Goal: Find contact information: Find contact information

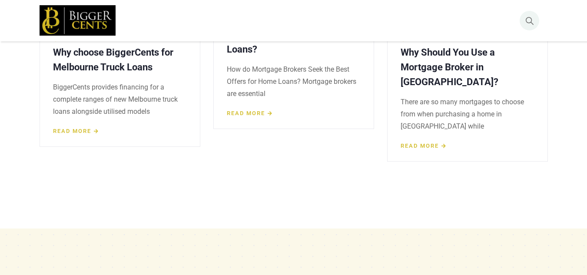
scroll to position [3076, 0]
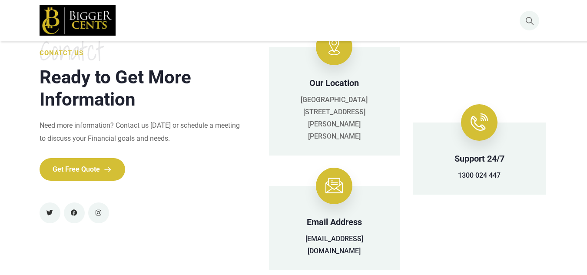
scroll to position [208, 0]
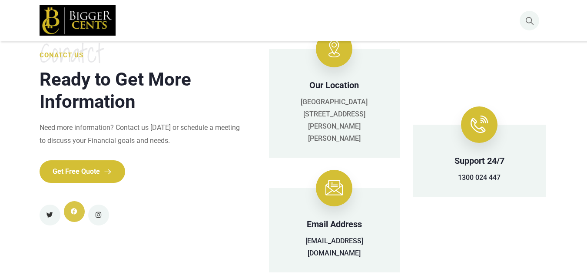
click at [72, 208] on link "Facebook" at bounding box center [74, 211] width 21 height 21
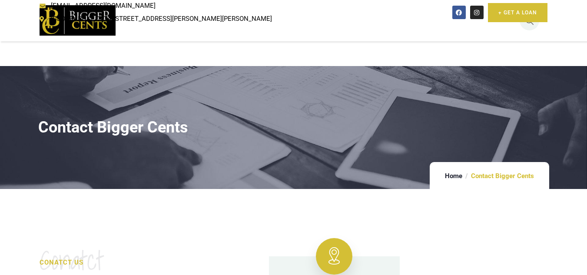
scroll to position [0, 0]
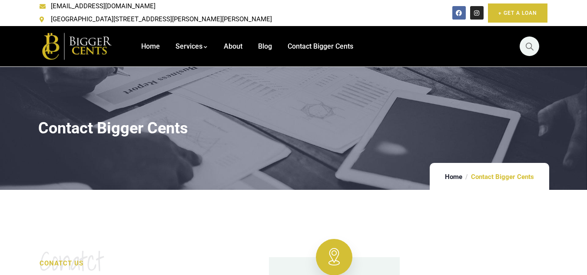
click at [459, 13] on link "Facebook" at bounding box center [458, 12] width 13 height 13
